Goal: Communication & Community: Answer question/provide support

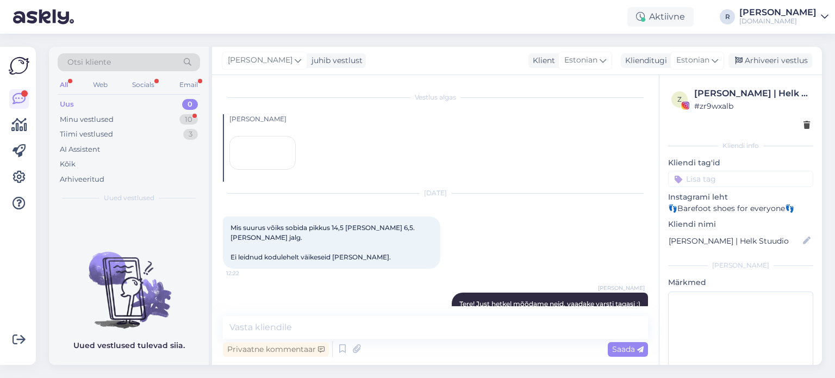
scroll to position [139, 0]
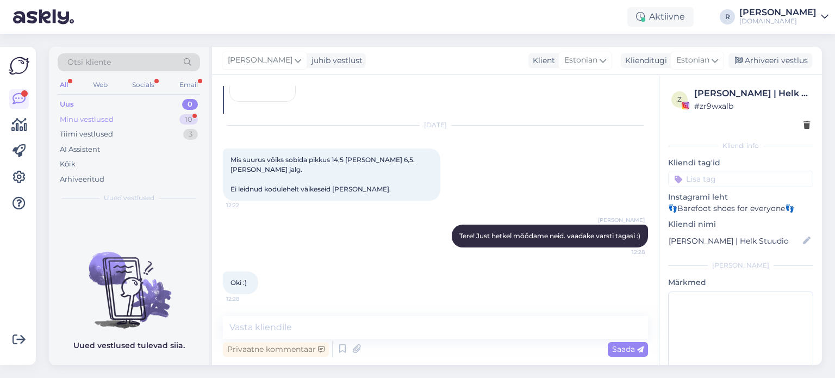
click at [122, 116] on div "Minu vestlused 10" at bounding box center [129, 119] width 142 height 15
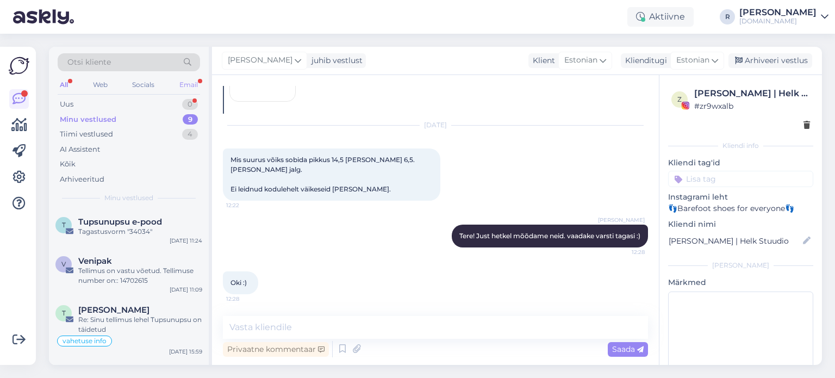
click at [191, 82] on div "Email" at bounding box center [188, 85] width 23 height 14
click at [65, 84] on div "All" at bounding box center [64, 85] width 13 height 14
click at [76, 103] on div "Uus 1" at bounding box center [129, 104] width 142 height 15
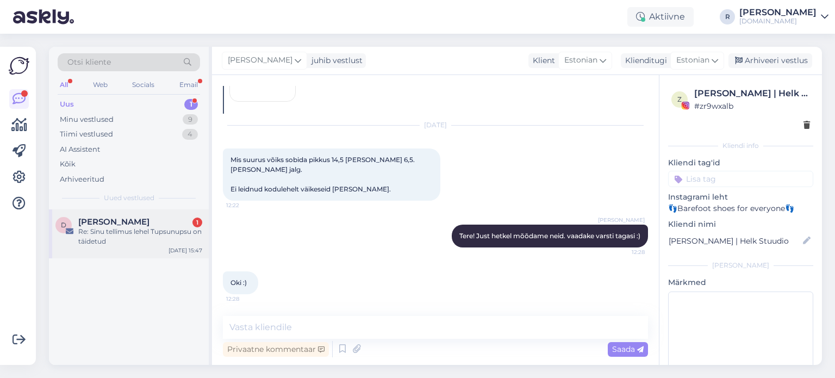
click at [103, 225] on span "[PERSON_NAME]" at bounding box center [113, 222] width 71 height 10
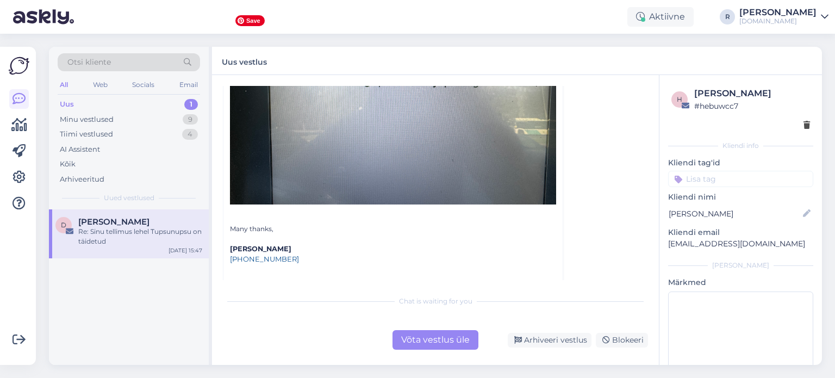
scroll to position [326, 0]
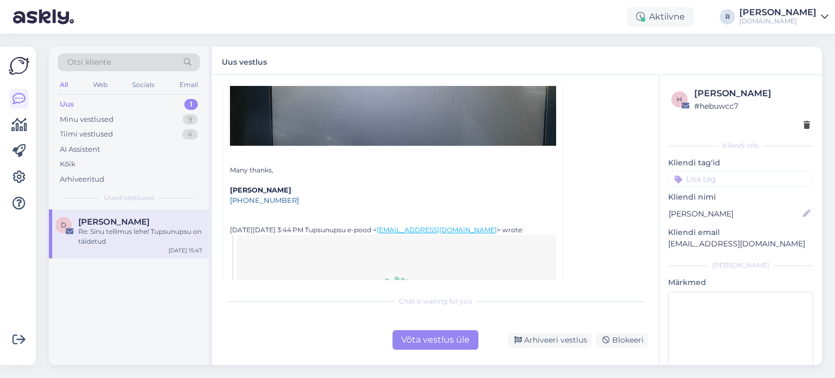
click at [433, 344] on div "Võta vestlus üle" at bounding box center [436, 340] width 86 height 20
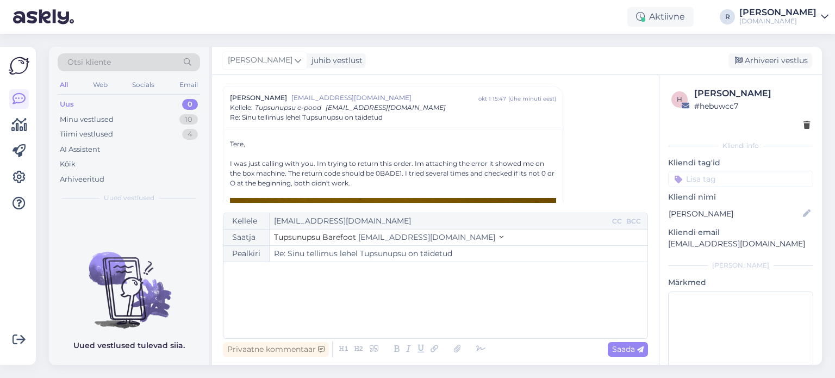
click at [235, 283] on div "﻿" at bounding box center [435, 300] width 413 height 65
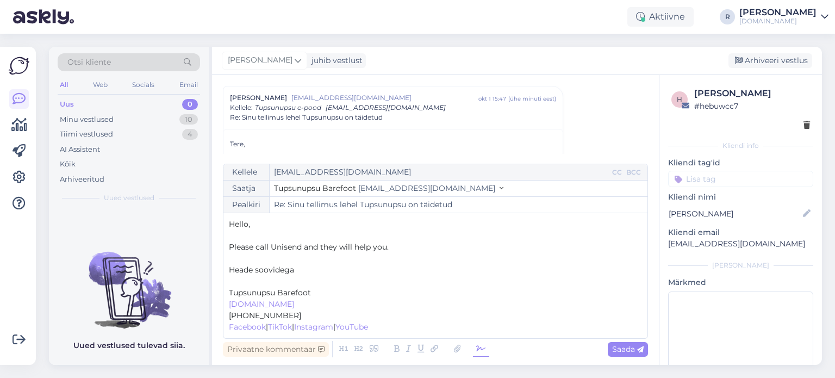
click at [482, 348] on icon at bounding box center [481, 349] width 16 height 15
click at [253, 280] on p "﻿" at bounding box center [435, 281] width 413 height 11
click at [625, 352] on span "Saada" at bounding box center [628, 349] width 32 height 10
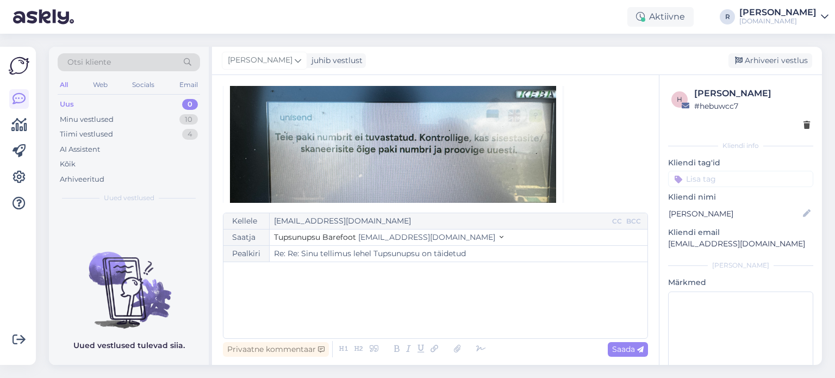
scroll to position [173, 0]
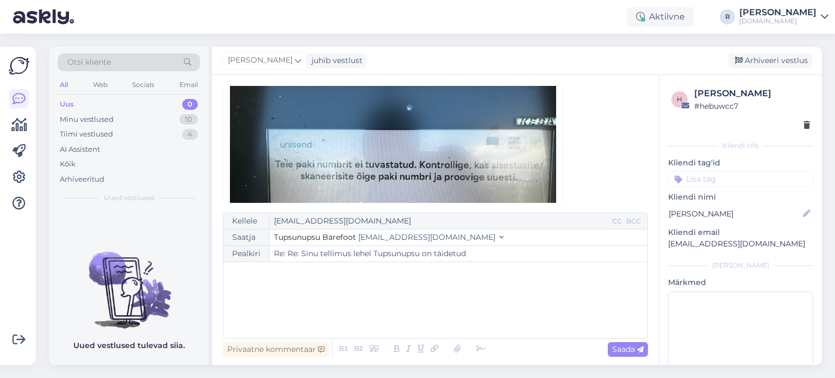
type input "Re: Sinu tellimus lehel Tupsunupsu on täidetud"
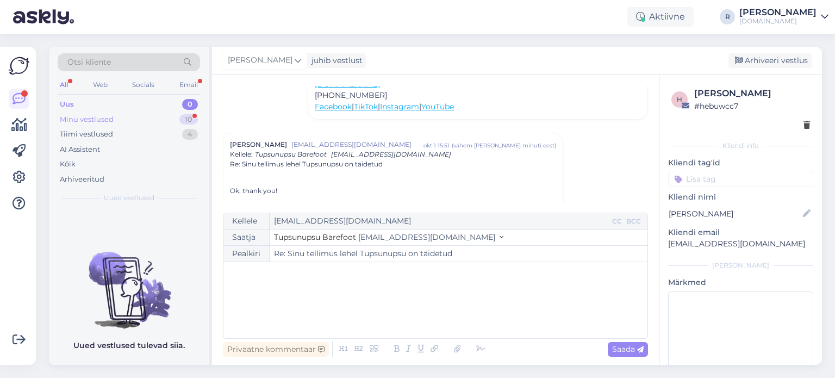
click at [100, 122] on div "Minu vestlused" at bounding box center [87, 119] width 54 height 11
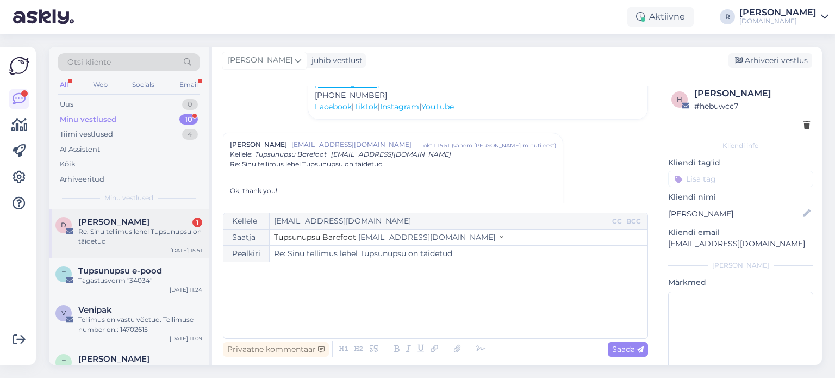
click at [131, 231] on div "Re: Sinu tellimus lehel Tupsunupsu on täidetud" at bounding box center [140, 237] width 124 height 20
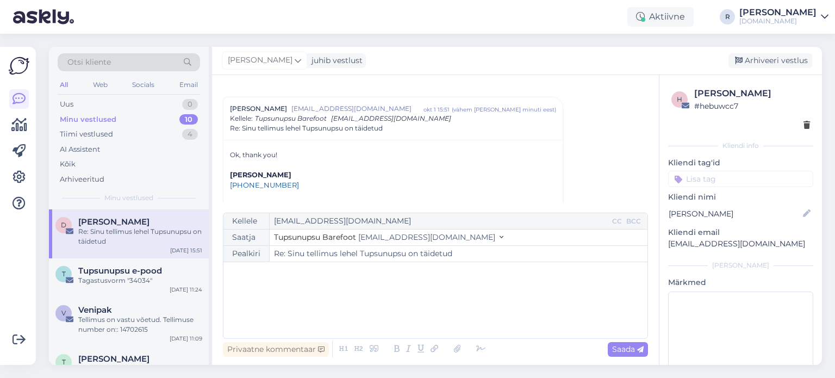
scroll to position [141, 0]
